Goal: Communication & Community: Answer question/provide support

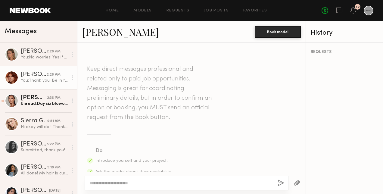
scroll to position [991, 0]
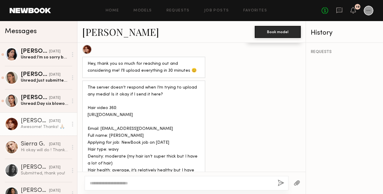
scroll to position [788, 0]
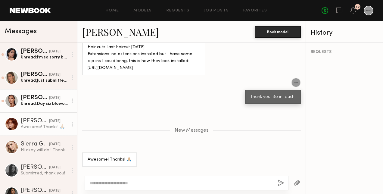
click at [34, 100] on div "Jayden R." at bounding box center [35, 98] width 28 height 6
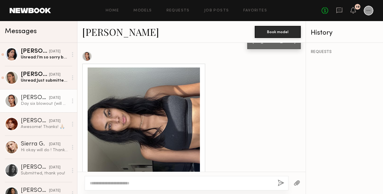
scroll to position [379, 0]
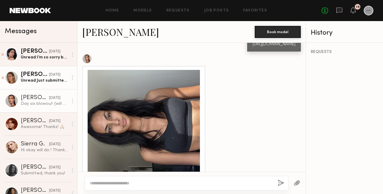
click at [51, 81] on div "Unread: Just submitted! Hope the photos work they are recent ones just currentl…" at bounding box center [44, 81] width 47 height 6
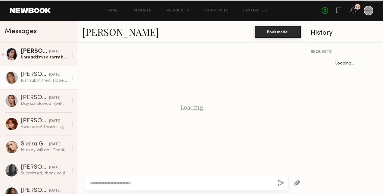
scroll to position [415, 0]
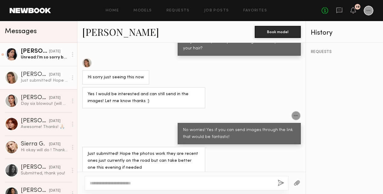
click at [36, 65] on link "Christina M. 10/04/2025 Unread: I’m so sorry but I’ve been out with a really ba…" at bounding box center [38, 54] width 77 height 23
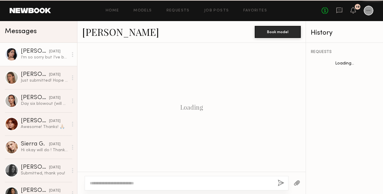
scroll to position [326, 0]
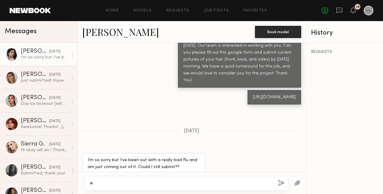
type textarea "*"
type textarea "**********"
click at [280, 186] on button "button" at bounding box center [281, 184] width 7 height 8
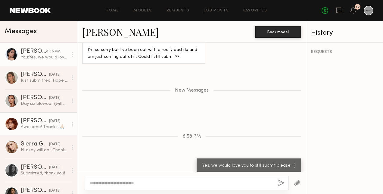
click at [33, 129] on div "Awesome! Thanks! 🙏🏼" at bounding box center [44, 127] width 47 height 6
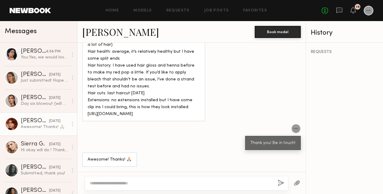
scroll to position [712, 0]
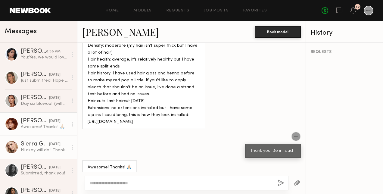
click at [30, 152] on div "Hi okay will do ! Thank you" at bounding box center [44, 150] width 47 height 6
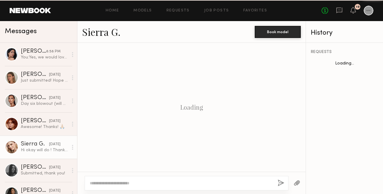
scroll to position [481, 0]
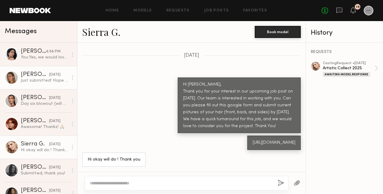
click at [32, 80] on div "Just submitted! Hope the photos work they are recent ones just currently on the…" at bounding box center [44, 81] width 47 height 6
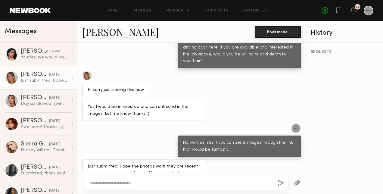
scroll to position [415, 0]
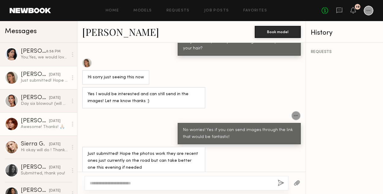
click at [27, 126] on div "Awesome! Thanks! 🙏🏼" at bounding box center [44, 127] width 47 height 6
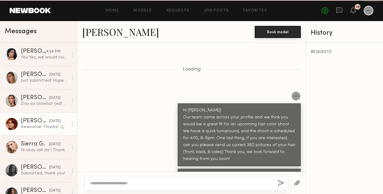
scroll to position [742, 0]
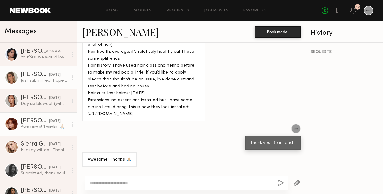
click at [33, 85] on link "Shannon U. 10/03/2025 Just submitted! Hope the photos work they are recent ones…" at bounding box center [38, 77] width 77 height 23
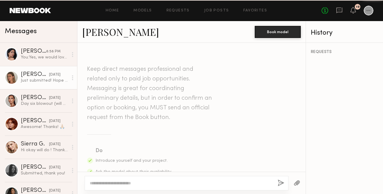
scroll to position [415, 0]
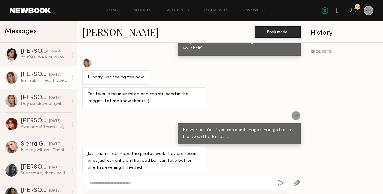
click at [116, 33] on link "Shannon U." at bounding box center [120, 31] width 77 height 13
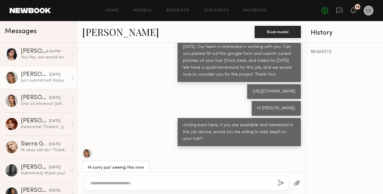
scroll to position [295, 0]
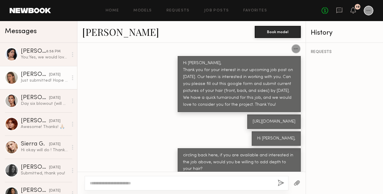
drag, startPoint x: 204, startPoint y: 121, endPoint x: 178, endPoint y: 107, distance: 29.4
click at [247, 114] on div "https://docs.google.com/forms/d/e/1FAIpQLSfRMILRR1kTvb4a-Ys8-LA1S-V6VsUyQ4Uexhd…" at bounding box center [274, 121] width 54 height 14
copy div "https://docs.google.com/forms/d/e/1FAIpQLSfRMILRR1kTvb4a-Ys8-LA1S-V6VsUyQ4Uexhd…"
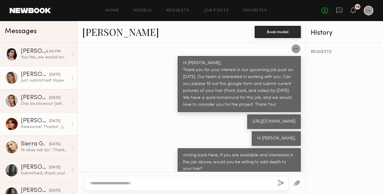
click at [33, 130] on link "Polly R. 10/03/2025 Awesome! Thanks! 🙏🏼" at bounding box center [38, 123] width 77 height 23
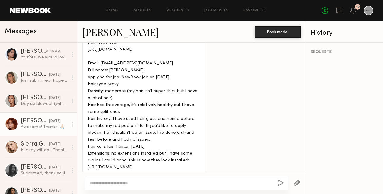
scroll to position [651, 0]
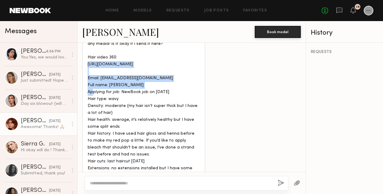
drag, startPoint x: 191, startPoint y: 79, endPoint x: 88, endPoint y: 73, distance: 102.9
click at [88, 73] on div "The server doesn’t respond when I’m trying to upload any media! Is it okay if I…" at bounding box center [144, 110] width 112 height 152
copy div "https://drive.google.com/file/d/1lTD--NzjuVqO6fCfg6oL3CUQ3U4h4Ppz/view?usp=driv…"
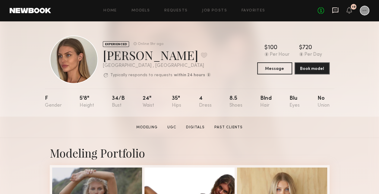
click at [333, 10] on icon at bounding box center [335, 10] width 7 height 7
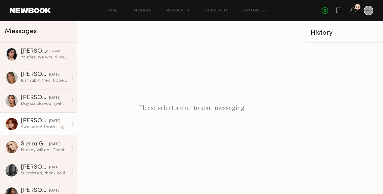
click at [36, 121] on div "Polly R." at bounding box center [35, 121] width 28 height 6
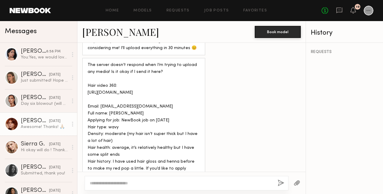
scroll to position [434, 0]
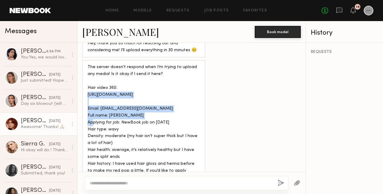
drag, startPoint x: 193, startPoint y: 109, endPoint x: 88, endPoint y: 105, distance: 105.5
click at [88, 105] on div "The server doesn’t respond when I’m trying to upload any media! Is it okay if I…" at bounding box center [144, 140] width 112 height 152
copy div "https://drive.google.com/file/d/1lTD--NzjuVqO6fCfg6oL3CUQ3U4h4Ppz/view?usp=driv…"
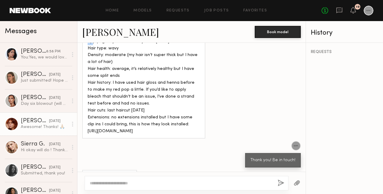
scroll to position [524, 0]
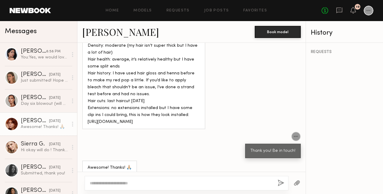
drag, startPoint x: 160, startPoint y: 143, endPoint x: 88, endPoint y: 140, distance: 71.8
click at [88, 126] on div "The server doesn’t respond when I’m trying to upload any media! Is it okay if I…" at bounding box center [144, 49] width 112 height 152
copy div "https://drive.google.com/file/d/19habQ2URCbqPTrMODo-2eZYKw0UihrH0/view?usp=driv…"
click at [101, 36] on link "Polly R." at bounding box center [120, 31] width 77 height 13
